Goal: Communication & Community: Answer question/provide support

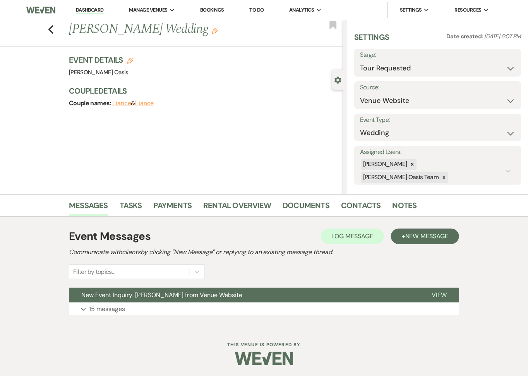
click at [86, 11] on link "Dashboard" at bounding box center [90, 10] width 28 height 7
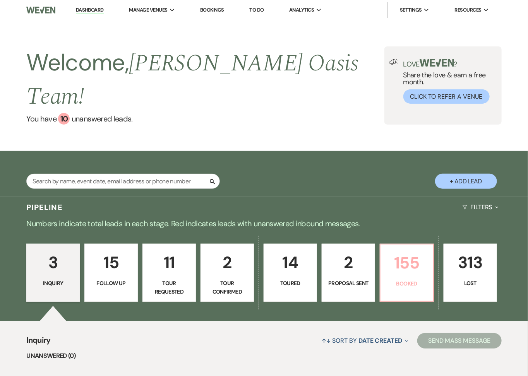
click at [417, 250] on p "155" at bounding box center [406, 263] width 43 height 26
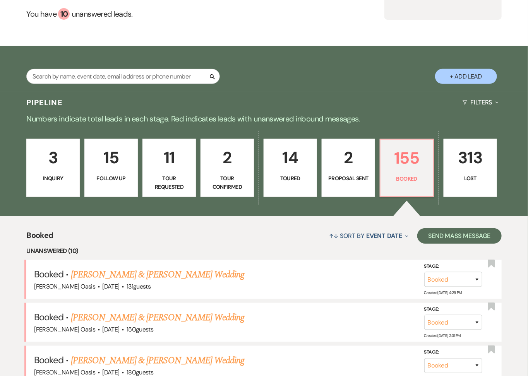
scroll to position [107, 0]
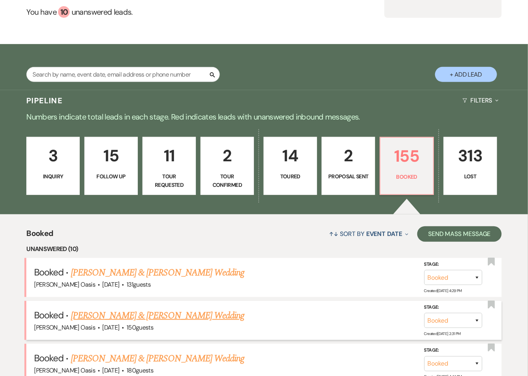
click at [177, 309] on link "[PERSON_NAME] & [PERSON_NAME] Wedding" at bounding box center [157, 316] width 173 height 14
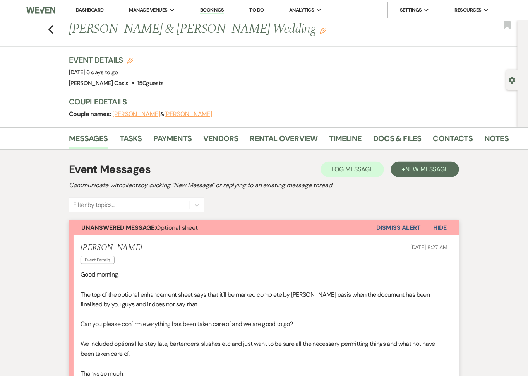
scroll to position [151, 0]
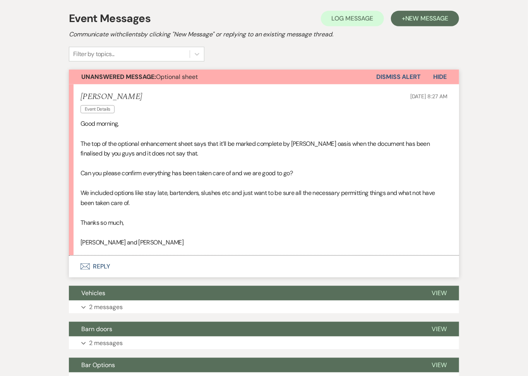
click at [169, 267] on button "Envelope Reply" at bounding box center [264, 267] width 390 height 22
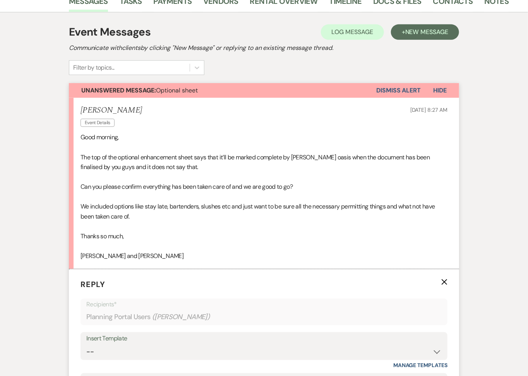
scroll to position [124, 0]
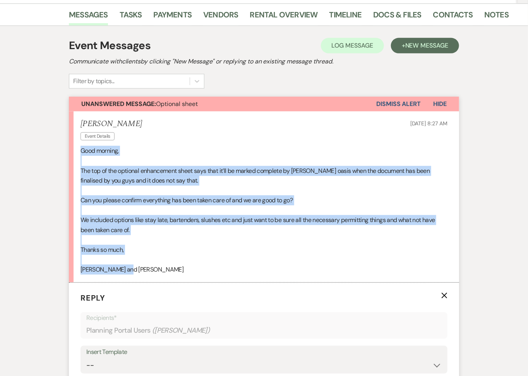
drag, startPoint x: 122, startPoint y: 270, endPoint x: 79, endPoint y: 152, distance: 126.4
click at [79, 152] on li "[PERSON_NAME] Event Details [DATE] 8:27 AM Good morning, The top of the optiona…" at bounding box center [264, 196] width 390 height 171
copy div "Good morning, The top of the optional enhancement sheet says that it’ll be mark…"
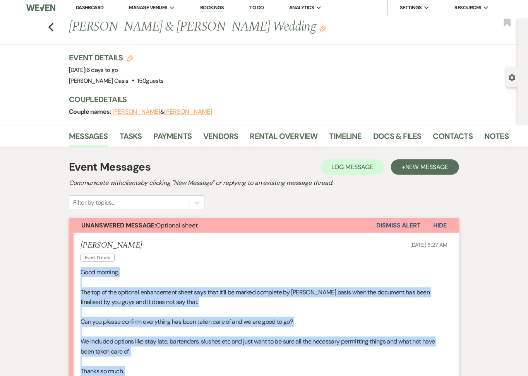
scroll to position [0, 0]
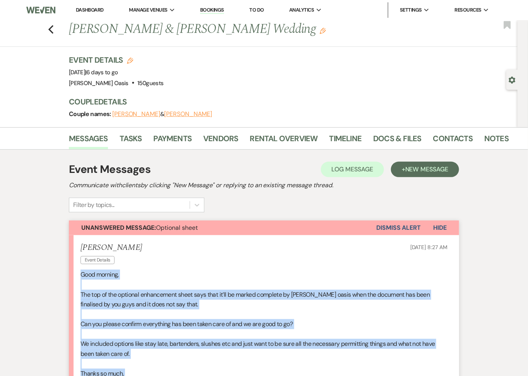
click at [93, 9] on link "Dashboard" at bounding box center [90, 10] width 28 height 7
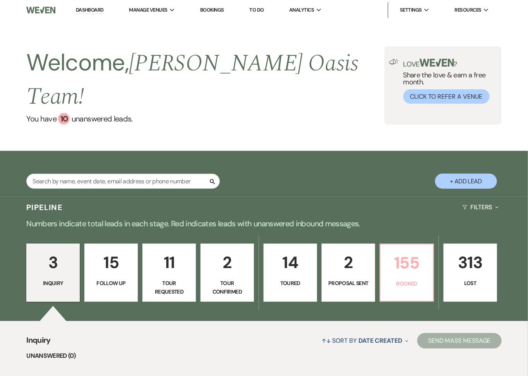
click at [411, 258] on link "155 Booked" at bounding box center [406, 273] width 54 height 58
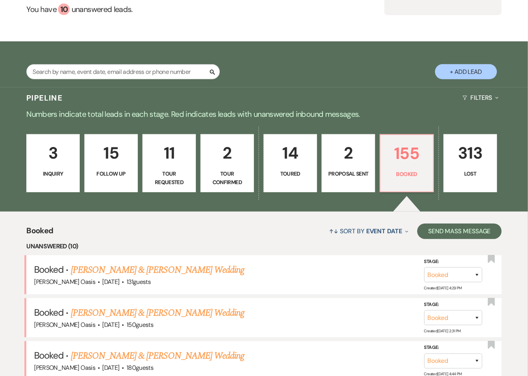
scroll to position [112, 0]
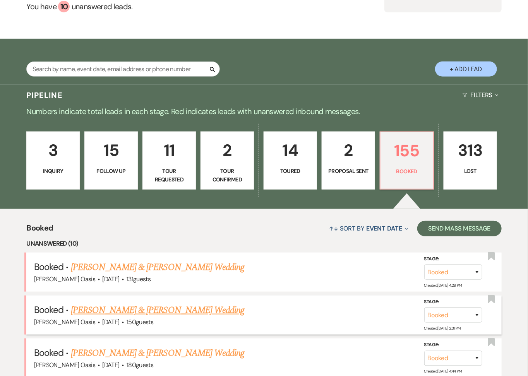
click at [135, 303] on link "[PERSON_NAME] & [PERSON_NAME] Wedding" at bounding box center [157, 310] width 173 height 14
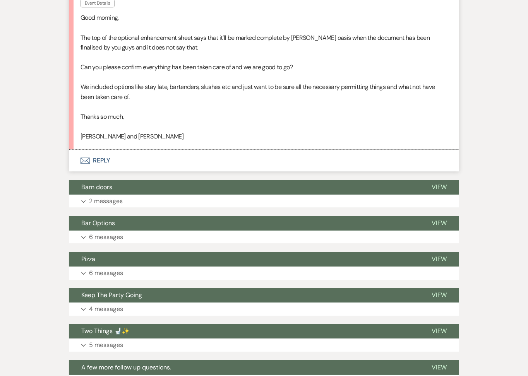
scroll to position [859, 0]
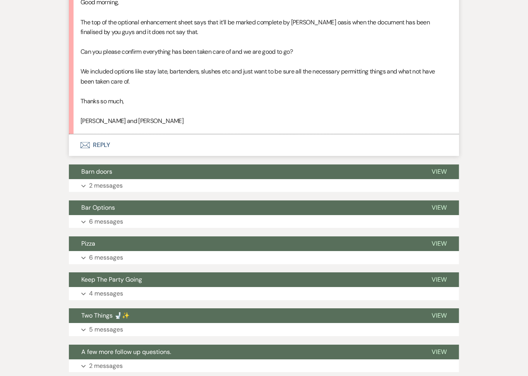
click at [182, 156] on button "Envelope Reply" at bounding box center [264, 145] width 390 height 22
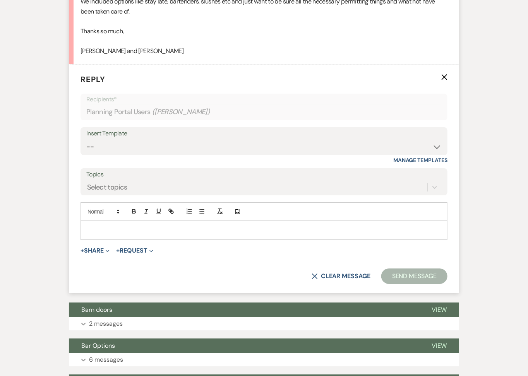
scroll to position [938, 0]
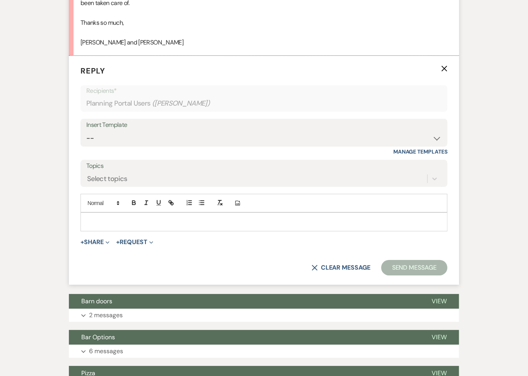
click at [175, 226] on p at bounding box center [264, 221] width 354 height 9
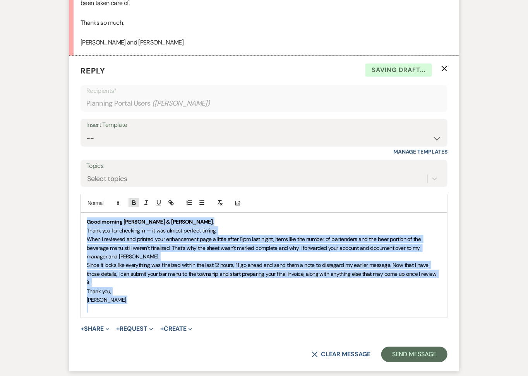
click at [136, 206] on icon "button" at bounding box center [133, 202] width 7 height 7
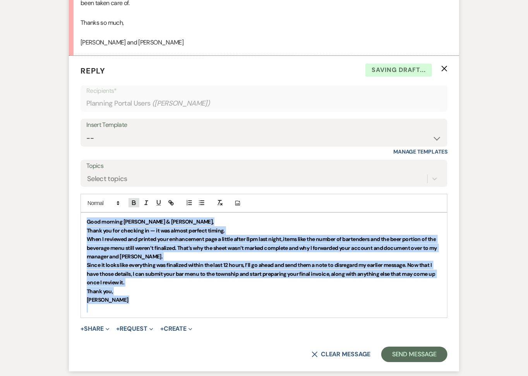
click at [136, 206] on icon "button" at bounding box center [133, 202] width 7 height 7
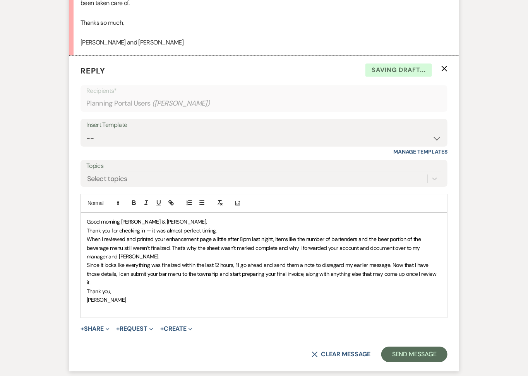
click at [162, 226] on p "Good morning [PERSON_NAME] & [PERSON_NAME]," at bounding box center [264, 221] width 354 height 9
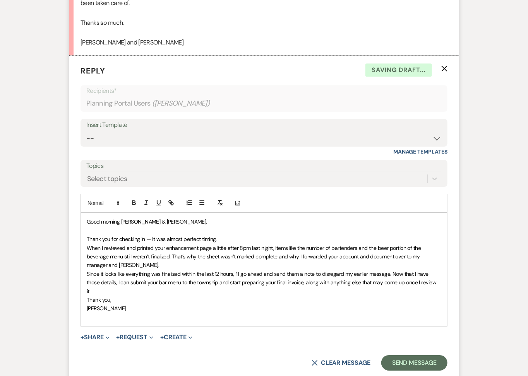
click at [151, 243] on span "Thank you for checking in — it was almost perfect timing." at bounding box center [152, 239] width 130 height 7
click at [368, 265] on span "When I reviewed and printed your enhancement page a little after 8pm last night…" at bounding box center [254, 256] width 335 height 24
click at [101, 269] on span "When I reviewed and printed your enhancement page a little after 8pm last night…" at bounding box center [261, 256] width 349 height 24
click at [121, 270] on p "When I reviewed and printed your enhancement page a little after 8pm last night…" at bounding box center [264, 257] width 354 height 26
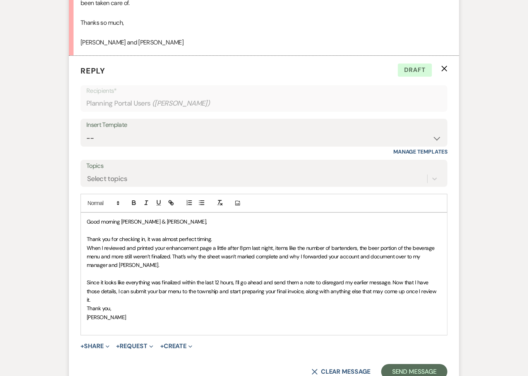
click at [431, 304] on p "Since it looks like everything was finalized within the last 12 hours, I’ll go …" at bounding box center [264, 291] width 354 height 26
click at [336, 303] on span "Since it looks like everything was finalized within the last 12 hours, I’ll go …" at bounding box center [262, 291] width 351 height 24
drag, startPoint x: 346, startPoint y: 310, endPoint x: 337, endPoint y: 311, distance: 9.0
click at [338, 303] on span "Since it looks like everything was finalized within the last 12 hours, I’ll go …" at bounding box center [262, 291] width 351 height 24
click at [188, 304] on p "Since it looks like everything was finalized within the last 12 hours, I’ll go …" at bounding box center [264, 291] width 354 height 26
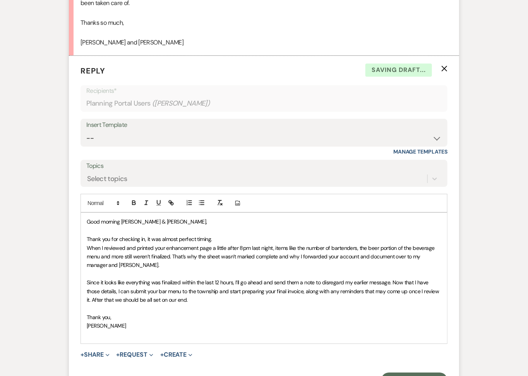
click at [122, 321] on p "Thank you," at bounding box center [264, 317] width 354 height 9
click at [89, 243] on span "Thank you for checking in, it was almost perfect timing." at bounding box center [149, 239] width 125 height 7
click at [276, 243] on p "Happy wedding week and thank you for checking in, it was almost perfect timing." at bounding box center [264, 239] width 354 height 9
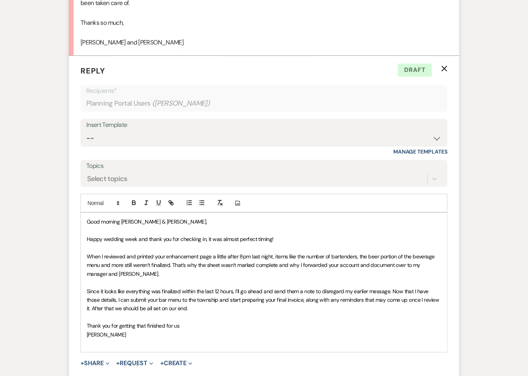
click at [280, 277] on span "When I reviewed and printed your enhancement page a little after 8pm last night…" at bounding box center [261, 265] width 349 height 24
click at [278, 277] on span "When I reviewed and printed your enhancement page a little after 8pm last night…" at bounding box center [261, 265] width 349 height 24
click at [155, 278] on p "When I reviewed and printed your enhancement page a little after 8pm last night…" at bounding box center [264, 265] width 354 height 26
click at [280, 277] on span "When I reviewed and printed your enhancement page a little after 8pm last night…" at bounding box center [261, 265] width 349 height 24
click at [194, 278] on p "When I reviewed and printed your enhancement page a little after 8pm last night…" at bounding box center [264, 265] width 354 height 26
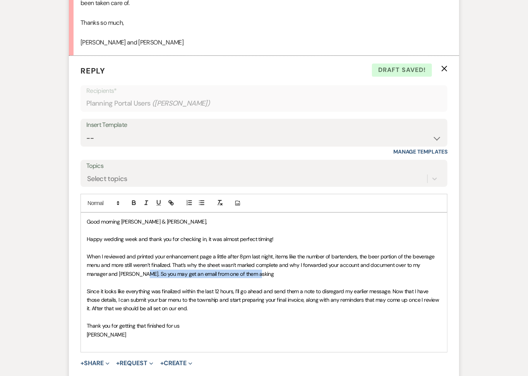
drag, startPoint x: 233, startPoint y: 293, endPoint x: 119, endPoint y: 292, distance: 114.5
click at [119, 278] on p "When I reviewed and printed your enhancement page a little after 8pm last night…" at bounding box center [264, 265] width 354 height 26
click at [205, 312] on span "Since it looks like everything was finalized within the last 12 hours, I’ll go …" at bounding box center [264, 300] width 354 height 24
click at [356, 312] on span "Since it looks like everything was finalized within the last 12 hours, I’ll go …" at bounding box center [264, 300] width 355 height 24
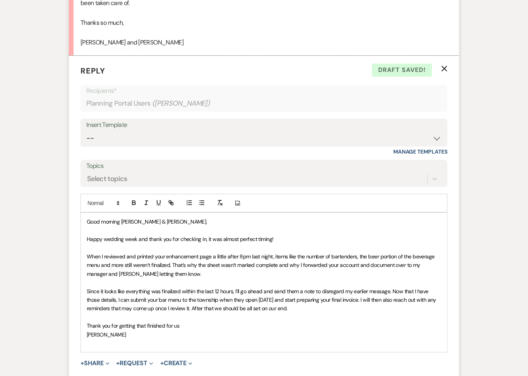
click at [238, 312] on span "Since it looks like everything was finalized within the last 12 hours, I’ll go …" at bounding box center [262, 300] width 351 height 24
click at [189, 339] on p "[PERSON_NAME]" at bounding box center [264, 334] width 354 height 9
click at [186, 330] on p "Thank you for getting that finished for us" at bounding box center [264, 325] width 354 height 9
drag, startPoint x: 317, startPoint y: 342, endPoint x: 182, endPoint y: 341, distance: 134.6
click at [182, 330] on p "Thank you for getting that finished for us! We try and give as much grace as po…" at bounding box center [264, 325] width 354 height 9
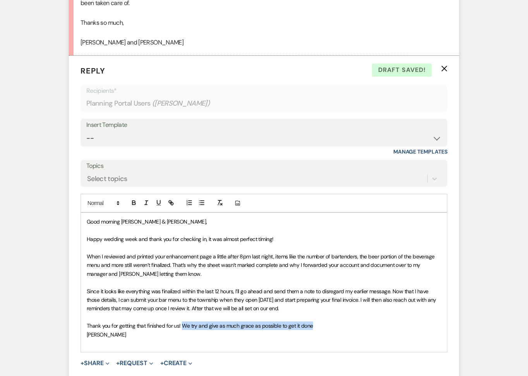
copy span "We try and give as much grace as possible to get it done"
click at [166, 278] on p "When I reviewed and printed your enhancement page a little after 8pm last night…" at bounding box center [264, 265] width 354 height 26
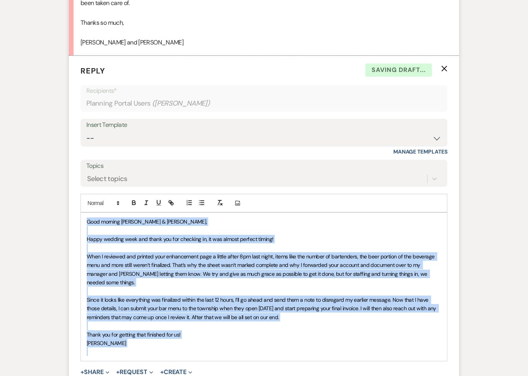
copy div "Good morning [PERSON_NAME] & [PERSON_NAME], Happy wedding week and thank you fo…"
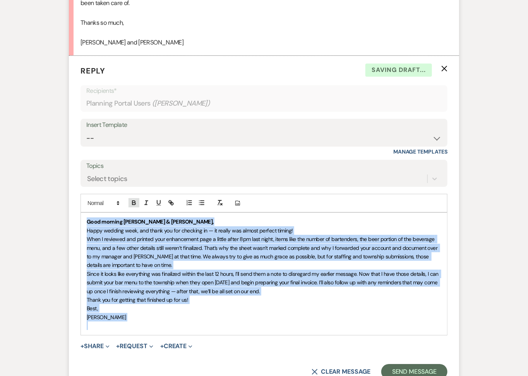
click at [132, 203] on icon "button" at bounding box center [133, 202] width 3 height 2
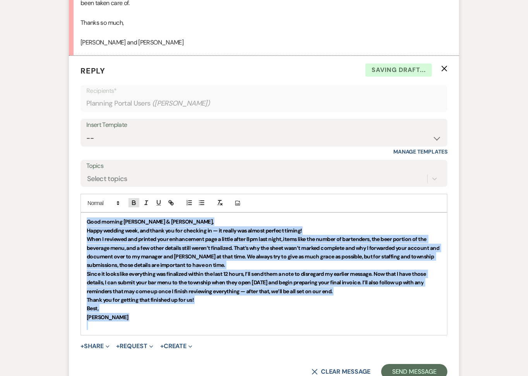
click at [132, 203] on icon "button" at bounding box center [133, 202] width 3 height 2
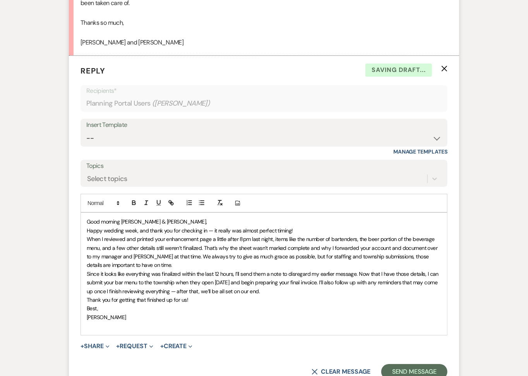
click at [158, 226] on p "Good morning [PERSON_NAME] & [PERSON_NAME]," at bounding box center [264, 221] width 354 height 9
click at [321, 235] on p "Happy wedding week, and thank you for checking in — it really was almost perfec…" at bounding box center [264, 230] width 354 height 9
click at [211, 234] on span "Happy wedding week, and thank you for checking in — it really was almost perfec…" at bounding box center [190, 230] width 206 height 7
click at [223, 234] on span "Happy wedding week, and thank you for checking in, it really was almost perfect…" at bounding box center [187, 230] width 201 height 7
click at [283, 235] on p "Happy wedding week, and thank you for checking in, it was almost perfect timing!" at bounding box center [264, 230] width 354 height 9
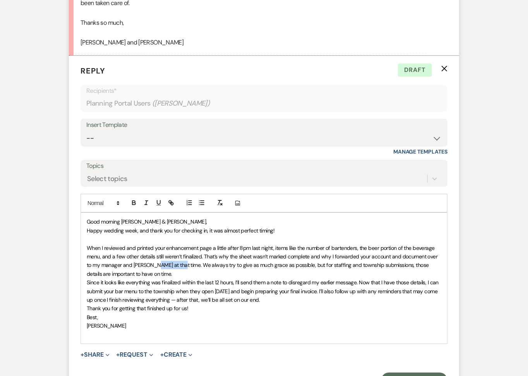
drag, startPoint x: 171, startPoint y: 281, endPoint x: 147, endPoint y: 283, distance: 24.4
click at [147, 277] on span "When I reviewed and printed your enhancement page a little after 8pm last night…" at bounding box center [263, 260] width 352 height 33
click at [183, 277] on span "When I reviewed and printed your enhancement page a little after 8pm last night…" at bounding box center [263, 260] width 352 height 33
drag, startPoint x: 158, startPoint y: 290, endPoint x: 81, endPoint y: 294, distance: 77.0
click at [81, 294] on div "Good morning [PERSON_NAME] & [PERSON_NAME], Happy wedding week, and thank you f…" at bounding box center [264, 278] width 366 height 130
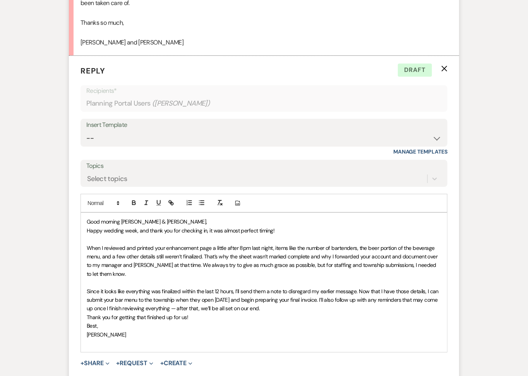
click at [190, 312] on span "Since it looks like everything was finalized within the last 12 hours, I’ll sen…" at bounding box center [263, 300] width 353 height 24
click at [276, 313] on p "Since it looks like everything was finalized within the last 12 hours, I’ll sen…" at bounding box center [264, 300] width 354 height 26
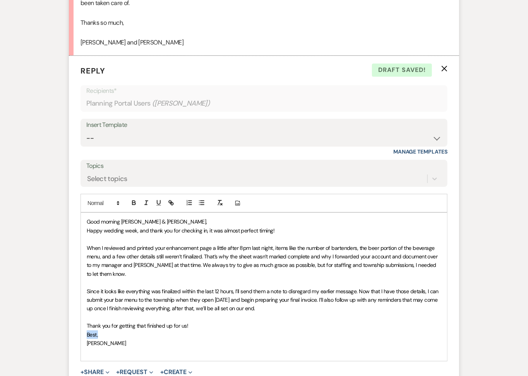
drag, startPoint x: 99, startPoint y: 352, endPoint x: 75, endPoint y: 354, distance: 24.4
click at [75, 354] on form "Reply X Draft saved! Recipients* Planning Portal Users ( [PERSON_NAME] ) Insert…" at bounding box center [264, 235] width 390 height 359
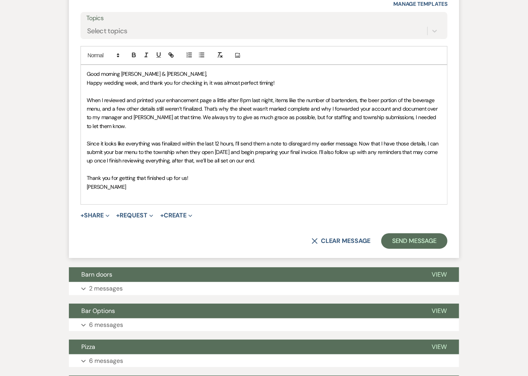
scroll to position [1094, 0]
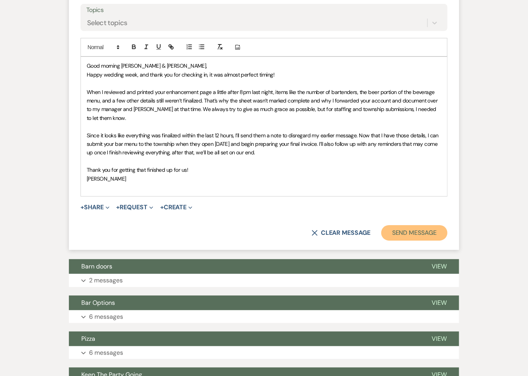
click at [407, 241] on button "Send Message" at bounding box center [414, 232] width 66 height 15
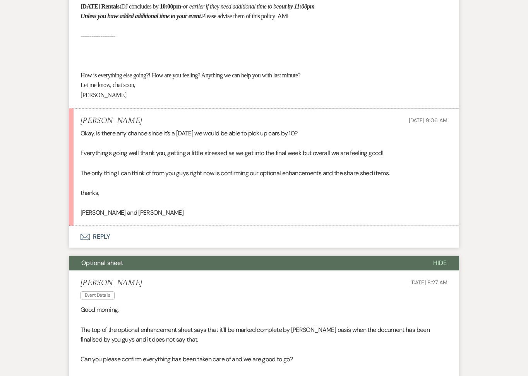
scroll to position [544, 0]
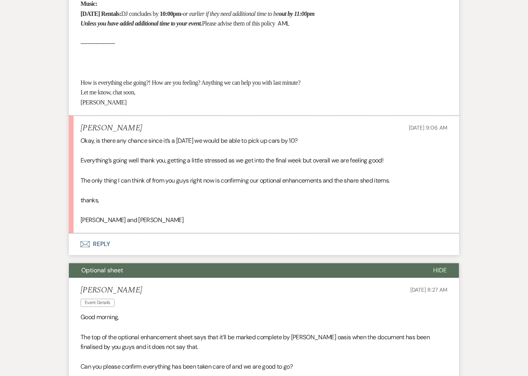
click at [144, 255] on button "Envelope Reply" at bounding box center [264, 245] width 390 height 22
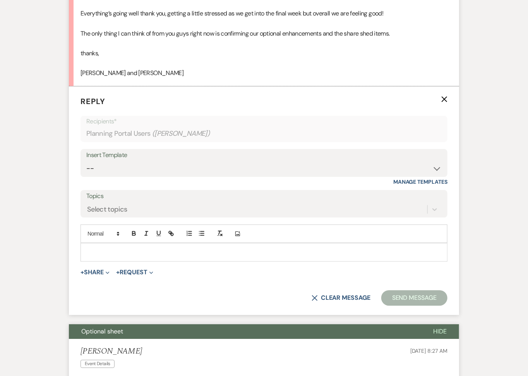
scroll to position [722, 0]
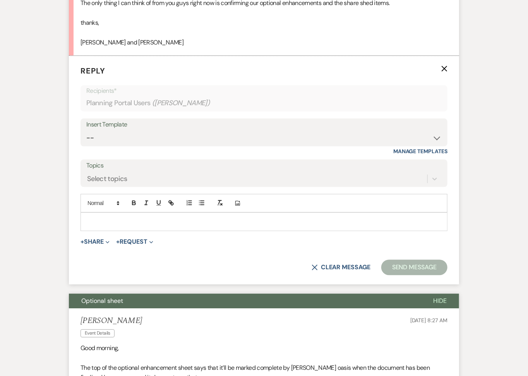
click at [178, 231] on div at bounding box center [264, 222] width 366 height 18
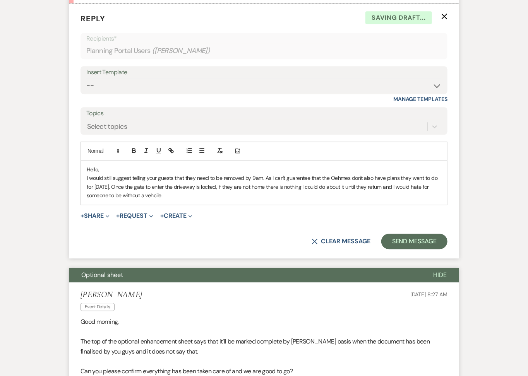
scroll to position [779, 0]
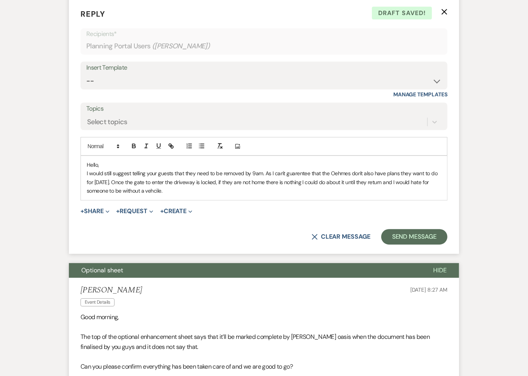
drag, startPoint x: 167, startPoint y: 212, endPoint x: 73, endPoint y: 180, distance: 98.7
click at [73, 180] on form "Reply X Draft saved! Recipients* Planning Portal Users ( [PERSON_NAME] ) Insert…" at bounding box center [264, 126] width 390 height 255
copy div "Hello, I would still suggest telling your guests that they need to be removed b…"
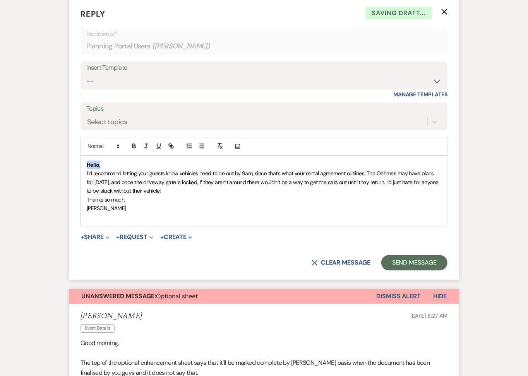
drag, startPoint x: 109, startPoint y: 183, endPoint x: 53, endPoint y: 183, distance: 56.5
click at [130, 149] on icon "button" at bounding box center [133, 145] width 7 height 7
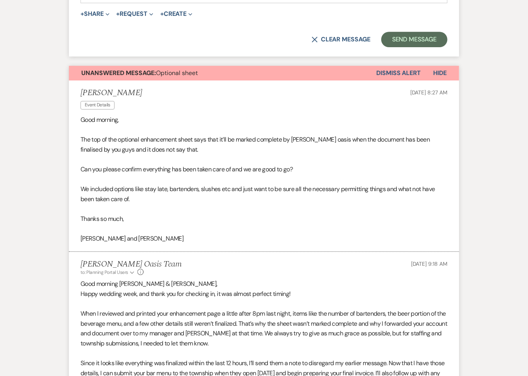
scroll to position [1001, 0]
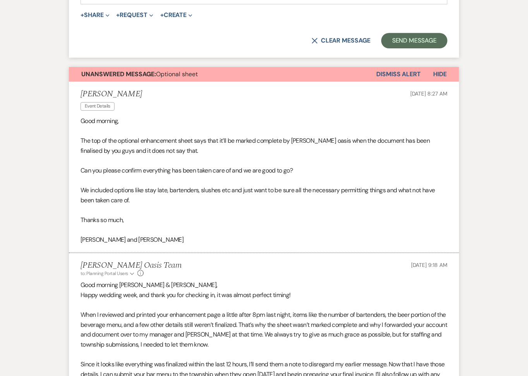
click at [403, 82] on button "Dismiss Alert" at bounding box center [398, 74] width 44 height 15
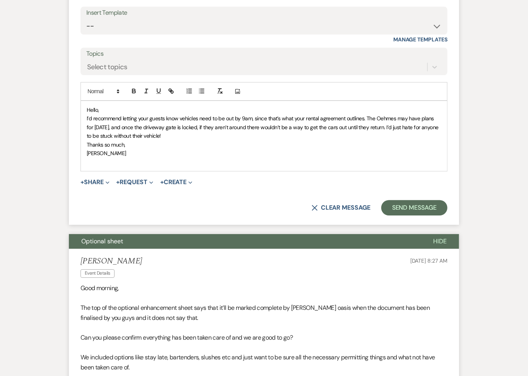
scroll to position [810, 0]
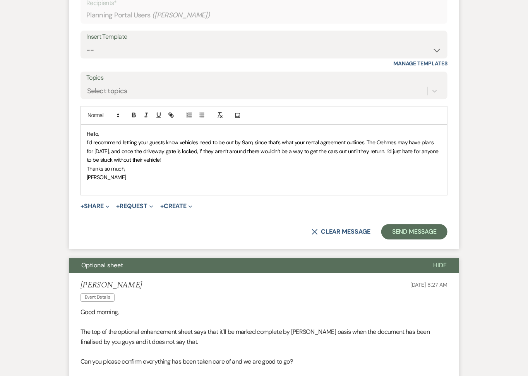
click at [100, 164] on p "I’d recommend letting your guests know vehicles need to be out by 9am, since th…" at bounding box center [264, 151] width 354 height 26
click at [94, 160] on span "I’d recommend letting your guests know vehicles need to be out by 9am, since th…" at bounding box center [263, 151] width 353 height 24
click at [219, 160] on span "I’d still recommend letting your guests know vehicles need to be out by 9am, si…" at bounding box center [261, 151] width 348 height 24
drag, startPoint x: 233, startPoint y: 159, endPoint x: 208, endPoint y: 159, distance: 24.8
click at [208, 159] on span "I’d still recommend letting your guests know vehicles need to be out by 9am, si…" at bounding box center [261, 151] width 348 height 24
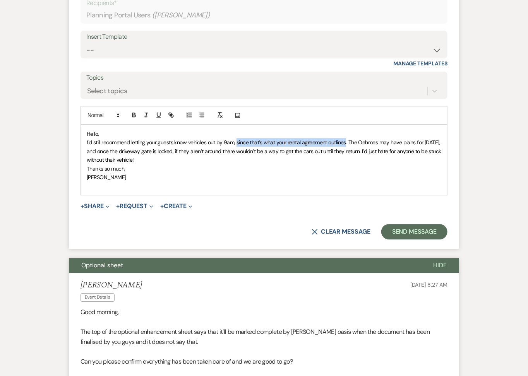
drag, startPoint x: 347, startPoint y: 159, endPoint x: 237, endPoint y: 157, distance: 109.9
click at [237, 157] on span "I’d still recommend letting your guests know vehicles out by 9am, since that’s …" at bounding box center [264, 151] width 355 height 24
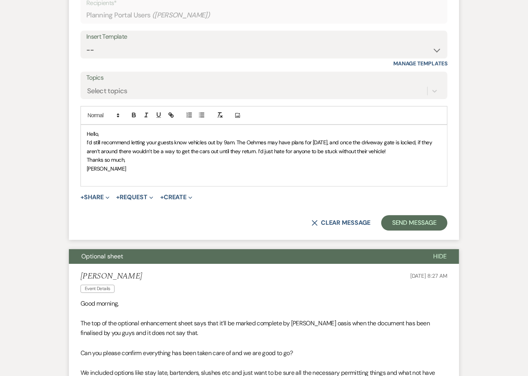
click at [237, 154] on span "I’d still recommend letting your guests know vehicles out by 9am. The Oehmes ma…" at bounding box center [260, 146] width 347 height 15
drag, startPoint x: 329, startPoint y: 160, endPoint x: 306, endPoint y: 160, distance: 22.8
click at [306, 154] on span "I’d still recommend letting your guests know vehicles out by 9am. I can't guara…" at bounding box center [263, 146] width 352 height 15
click at [410, 154] on span "I’d still recommend letting your guests know vehicles out by 9am. I can't guara…" at bounding box center [263, 146] width 352 height 15
click at [155, 154] on span "I’d still recommend letting your guests know vehicles out by 9am. I can't guara…" at bounding box center [263, 146] width 352 height 15
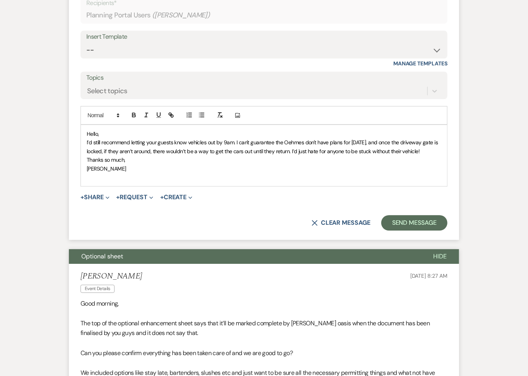
click at [294, 154] on span "I’d still recommend letting your guests know vehicles out by 9am. I can't guara…" at bounding box center [263, 146] width 352 height 15
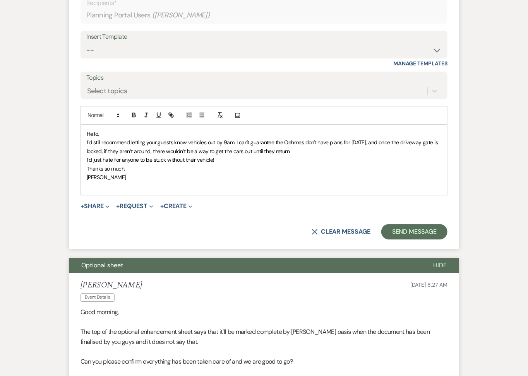
click at [236, 154] on span "I’d still recommend letting your guests know vehicles out by 9am. I can't guara…" at bounding box center [263, 146] width 352 height 15
click at [374, 155] on p "I’d still recommend letting your guests know vehicles out by 9am. The only reas…" at bounding box center [264, 146] width 354 height 17
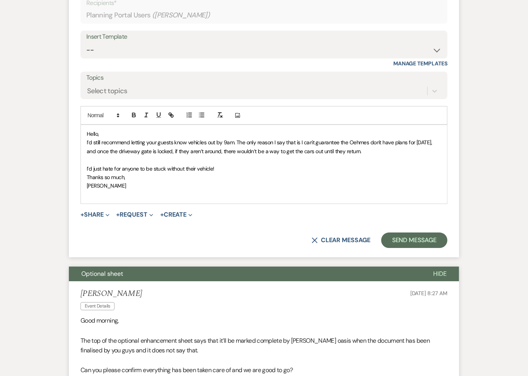
click at [87, 172] on span "I’d just hate for anyone to be stuck without their vehicle!" at bounding box center [151, 168] width 128 height 7
click at [243, 173] on p "We’d just hate for anyone to be stuck without their vehicle!" at bounding box center [264, 168] width 354 height 9
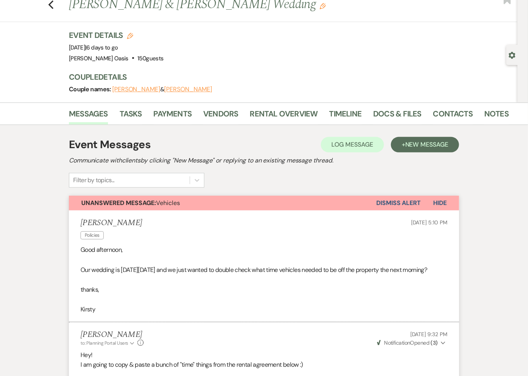
scroll to position [0, 0]
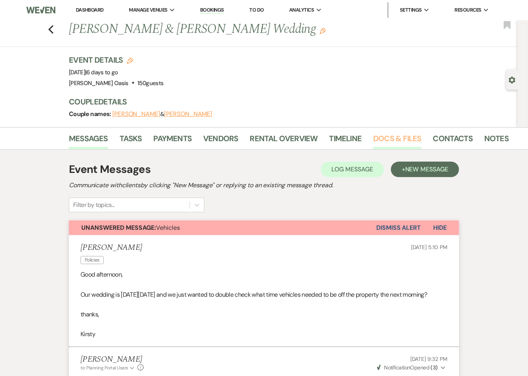
click at [404, 140] on link "Docs & Files" at bounding box center [397, 140] width 48 height 17
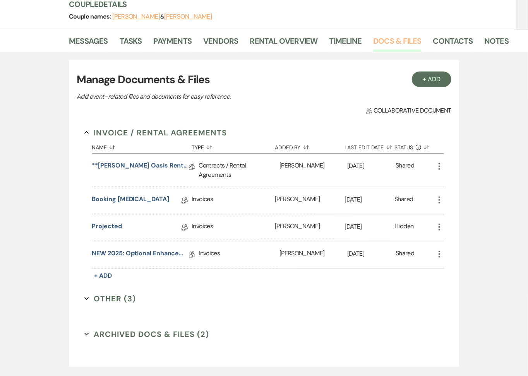
scroll to position [101, 0]
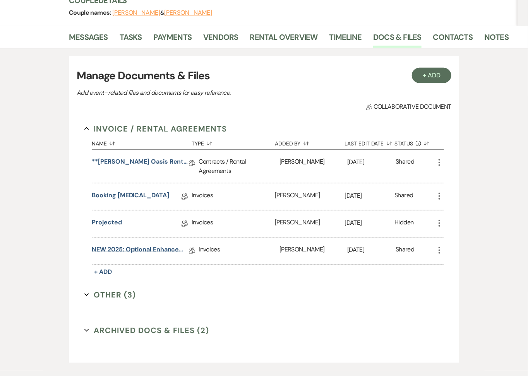
click at [149, 250] on link "NEW 2025: Optional Enhancements + Information" at bounding box center [140, 251] width 97 height 12
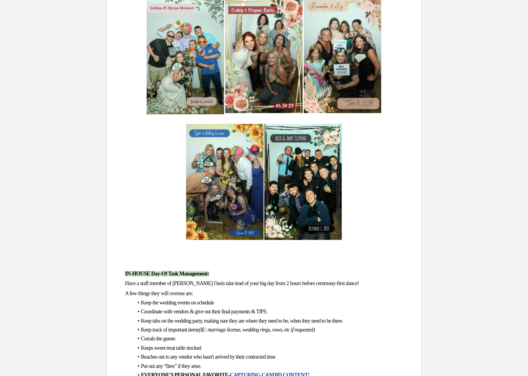
scroll to position [1612, 0]
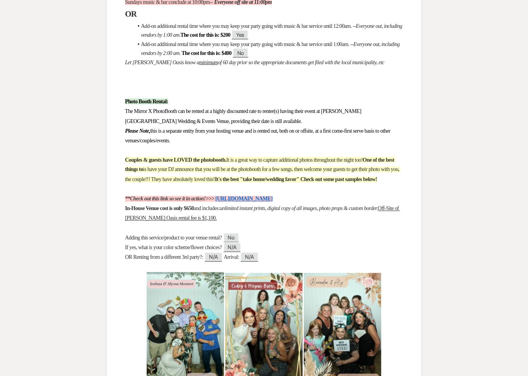
scroll to position [101, 0]
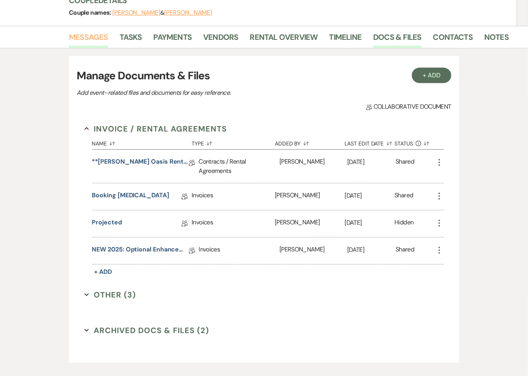
click at [90, 36] on link "Messages" at bounding box center [88, 39] width 39 height 17
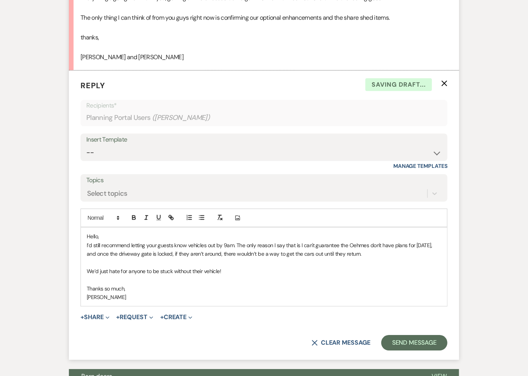
scroll to position [752, 0]
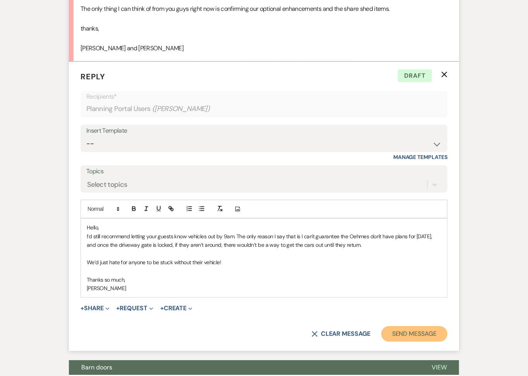
click at [399, 342] on button "Send Message" at bounding box center [414, 333] width 66 height 15
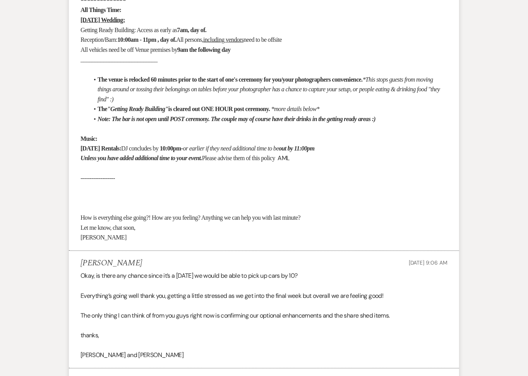
scroll to position [0, 0]
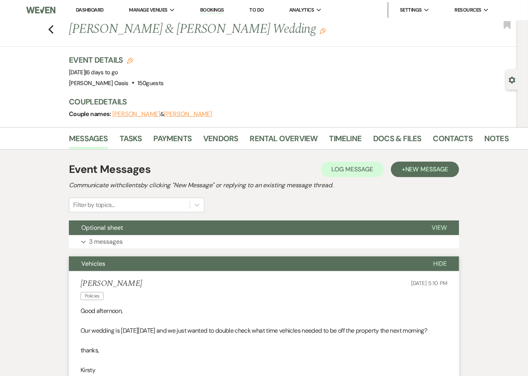
click at [93, 12] on link "Dashboard" at bounding box center [90, 10] width 28 height 7
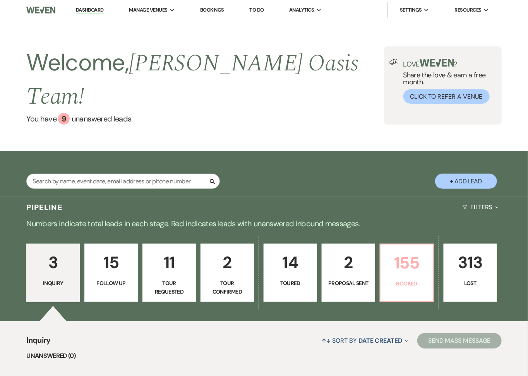
click at [412, 270] on link "155 Booked" at bounding box center [406, 273] width 54 height 58
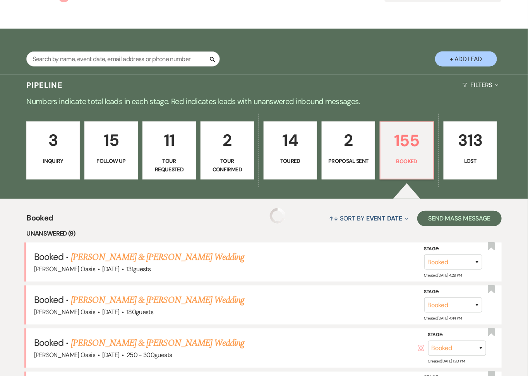
scroll to position [132, 0]
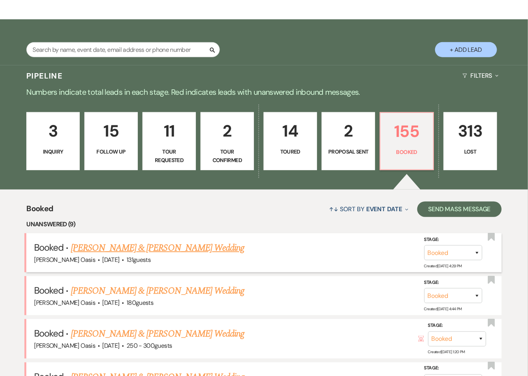
click at [171, 241] on link "[PERSON_NAME] & [PERSON_NAME] Wedding" at bounding box center [157, 248] width 173 height 14
